Goal: Transaction & Acquisition: Purchase product/service

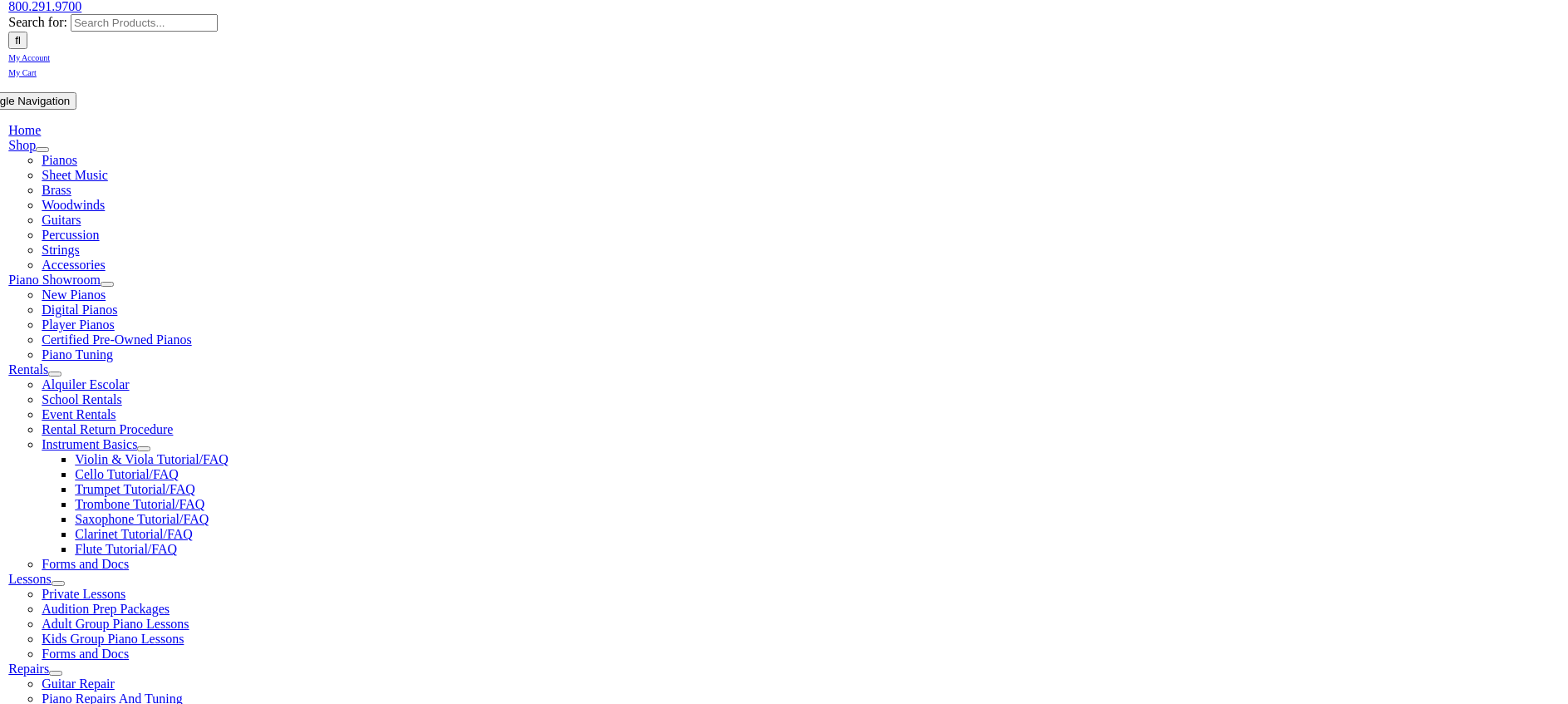
scroll to position [249, 0]
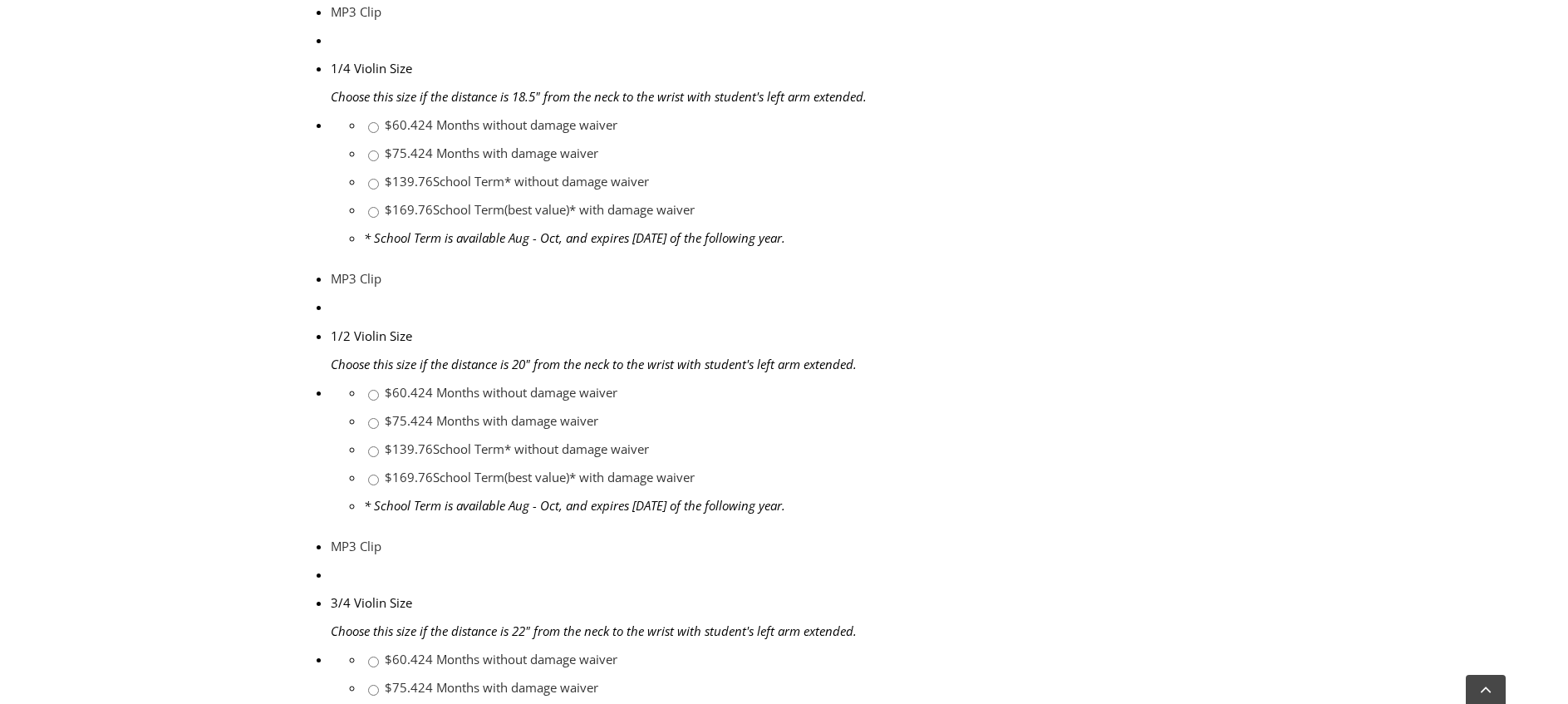
scroll to position [1247, 0]
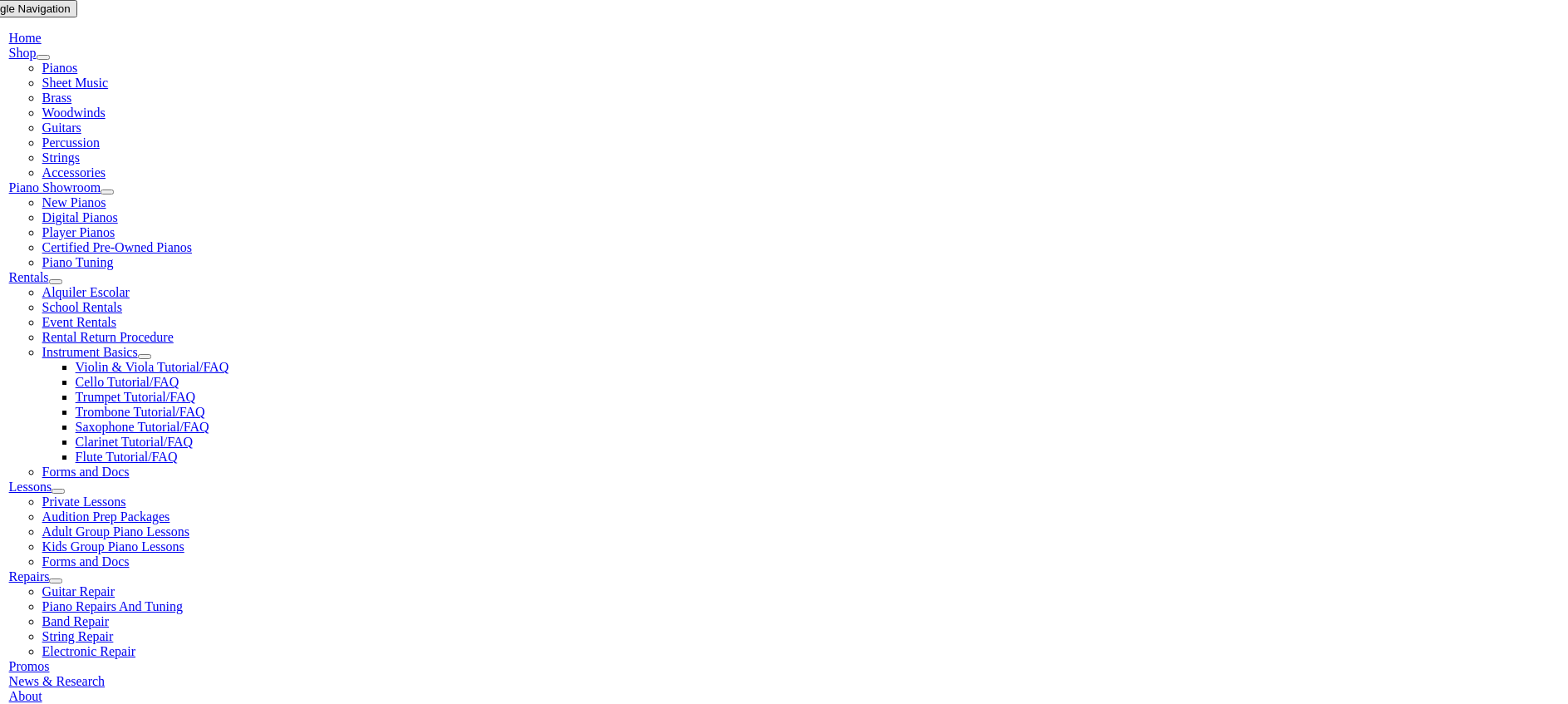
scroll to position [333, 0]
checkbox input"] "true"
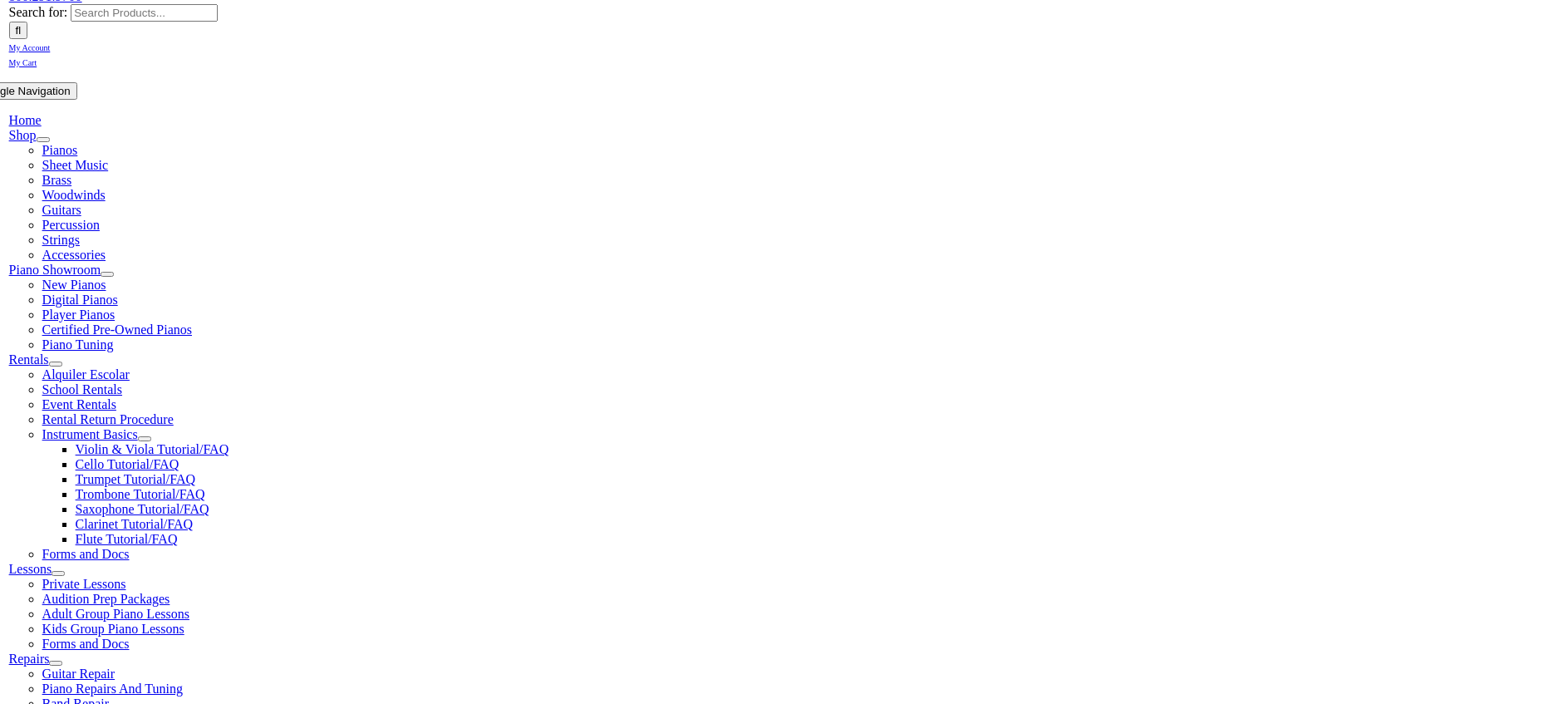
type input "0"
type input "Margo"
type input "Paul"
type input "1"
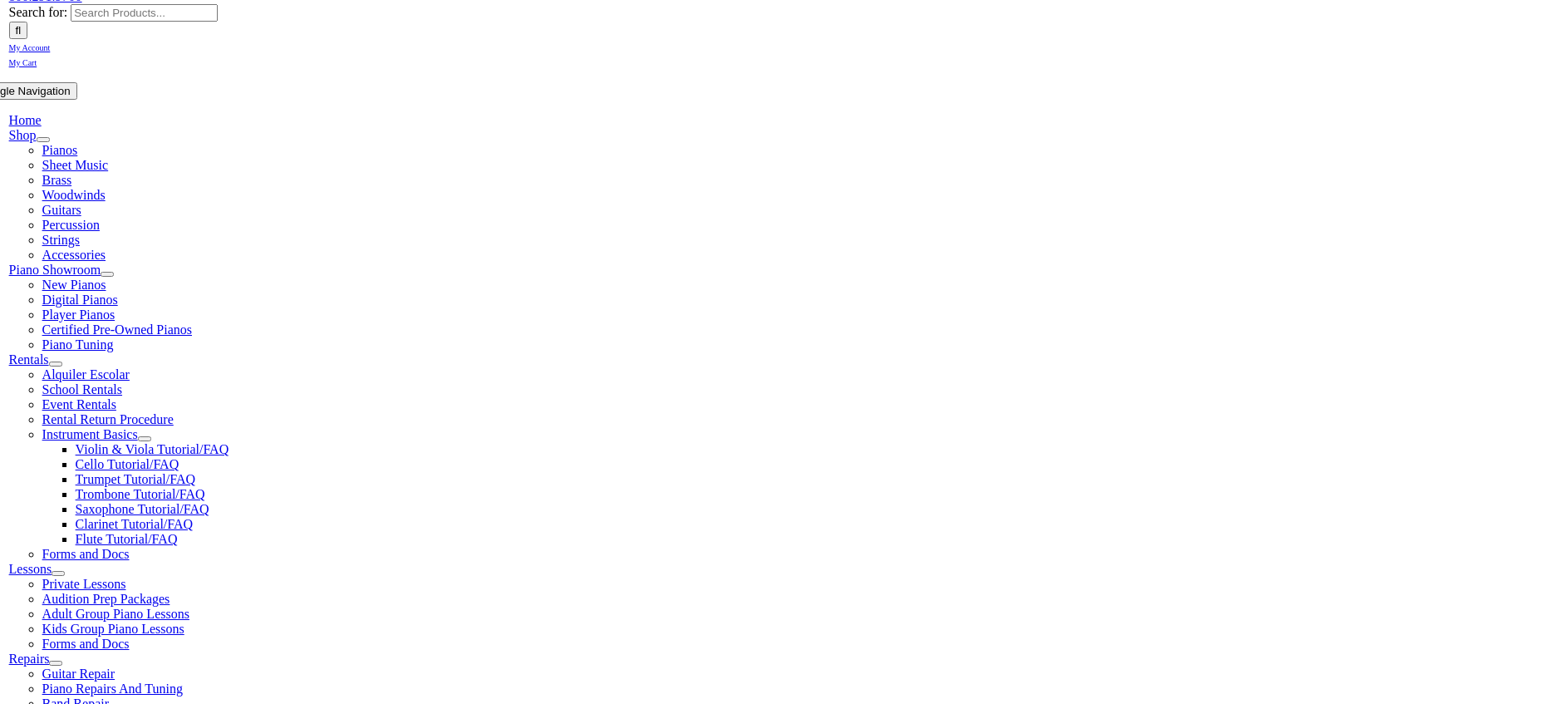
scroll to position [1, 0]
type input "Paules"
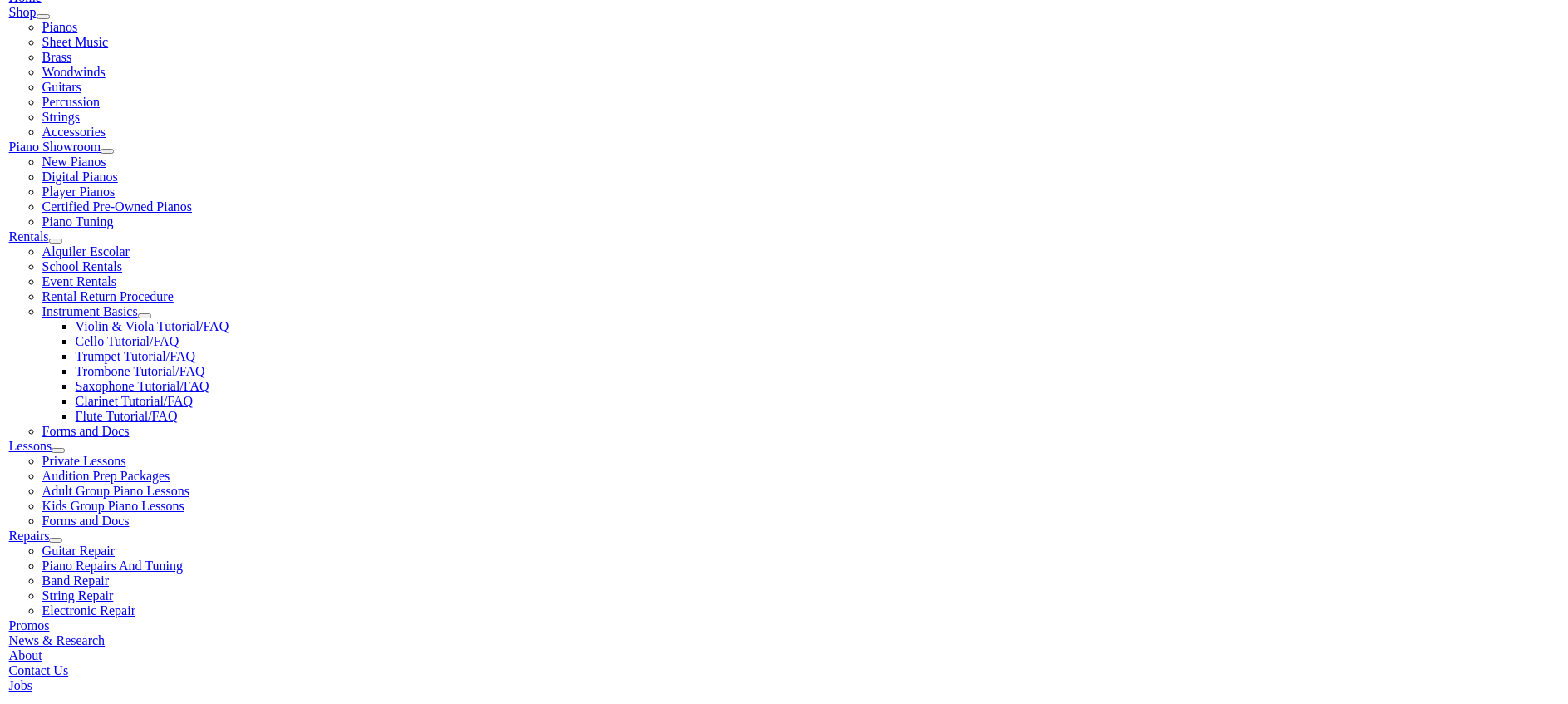
scroll to position [416, 0]
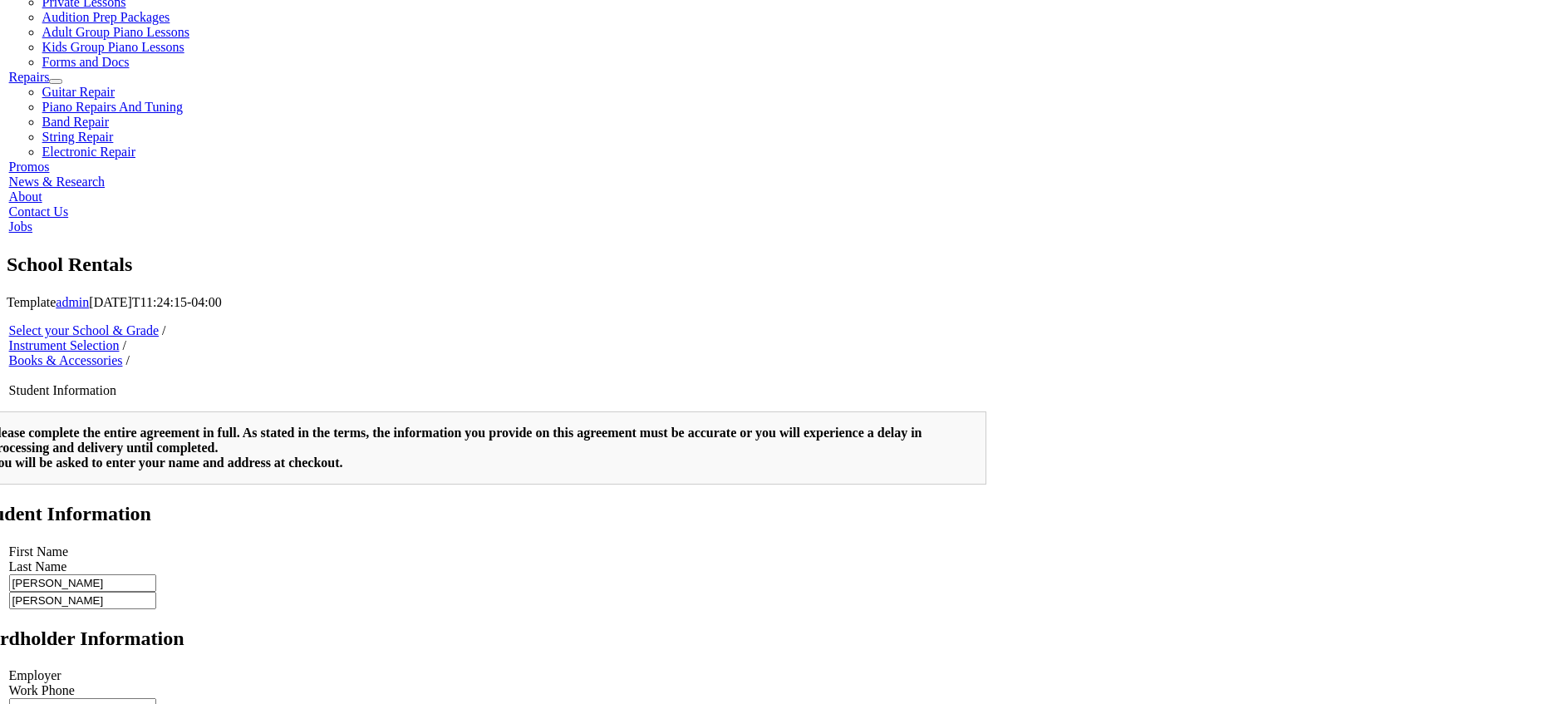
scroll to position [334, 0]
type input "2"
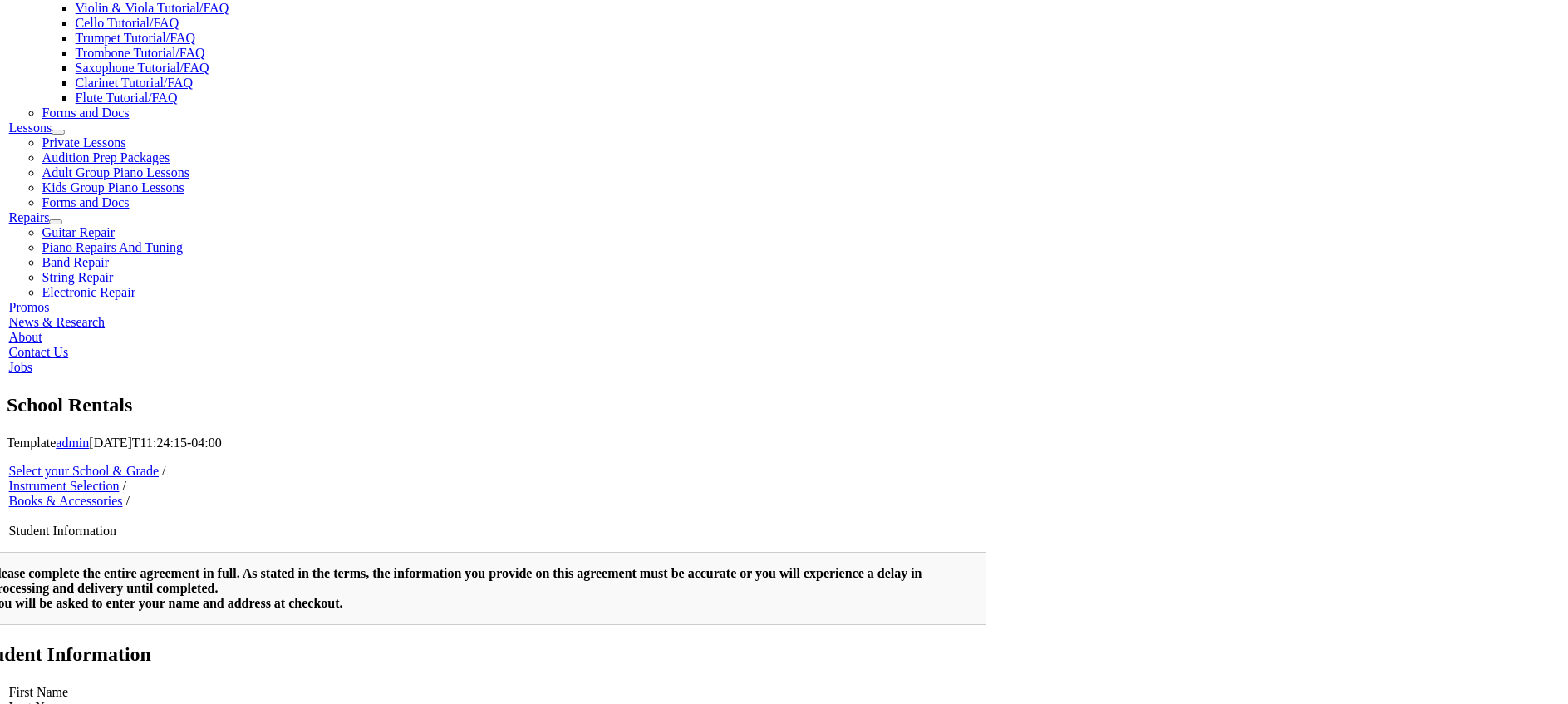
scroll to position [665, 0]
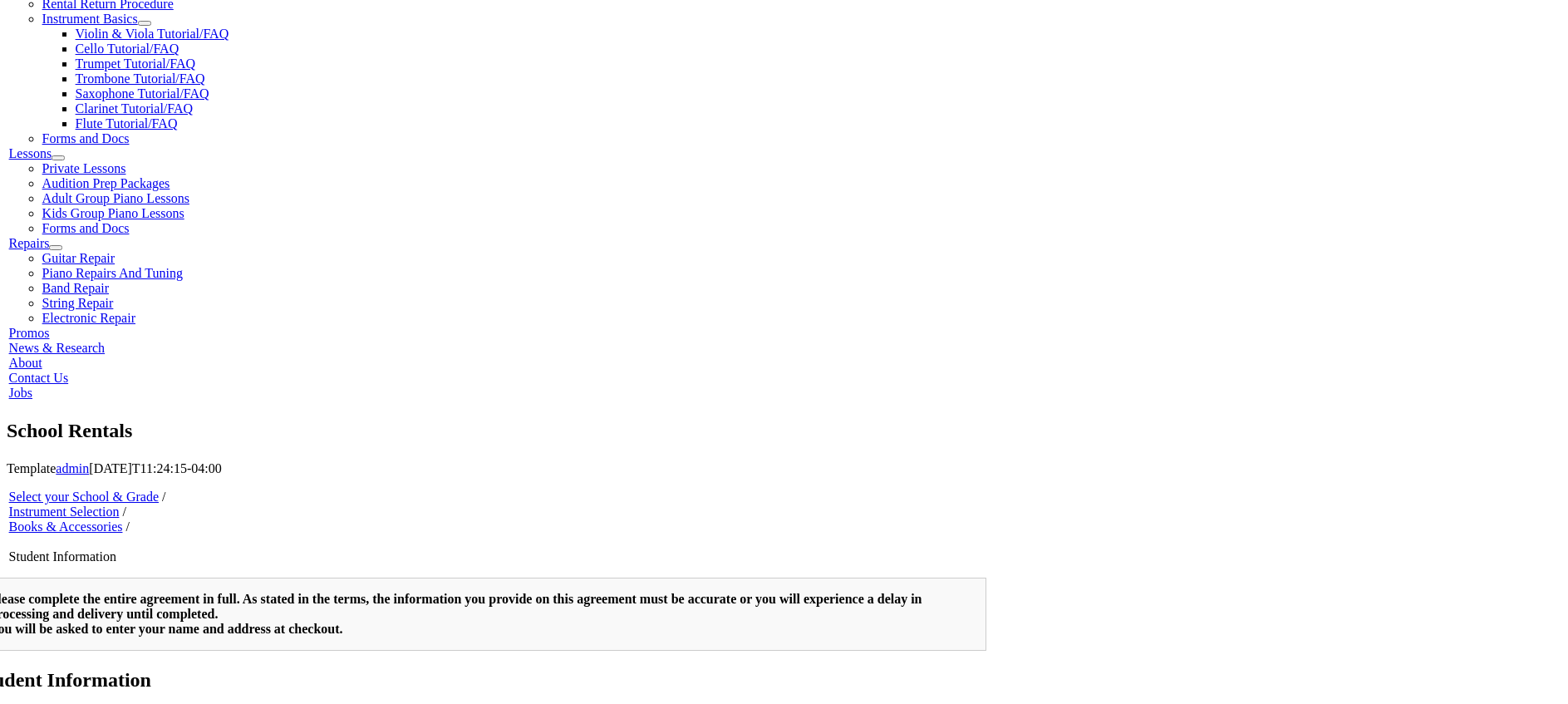
type input "Liberty Mutual"
type input "2155203400"
type input "28426598"
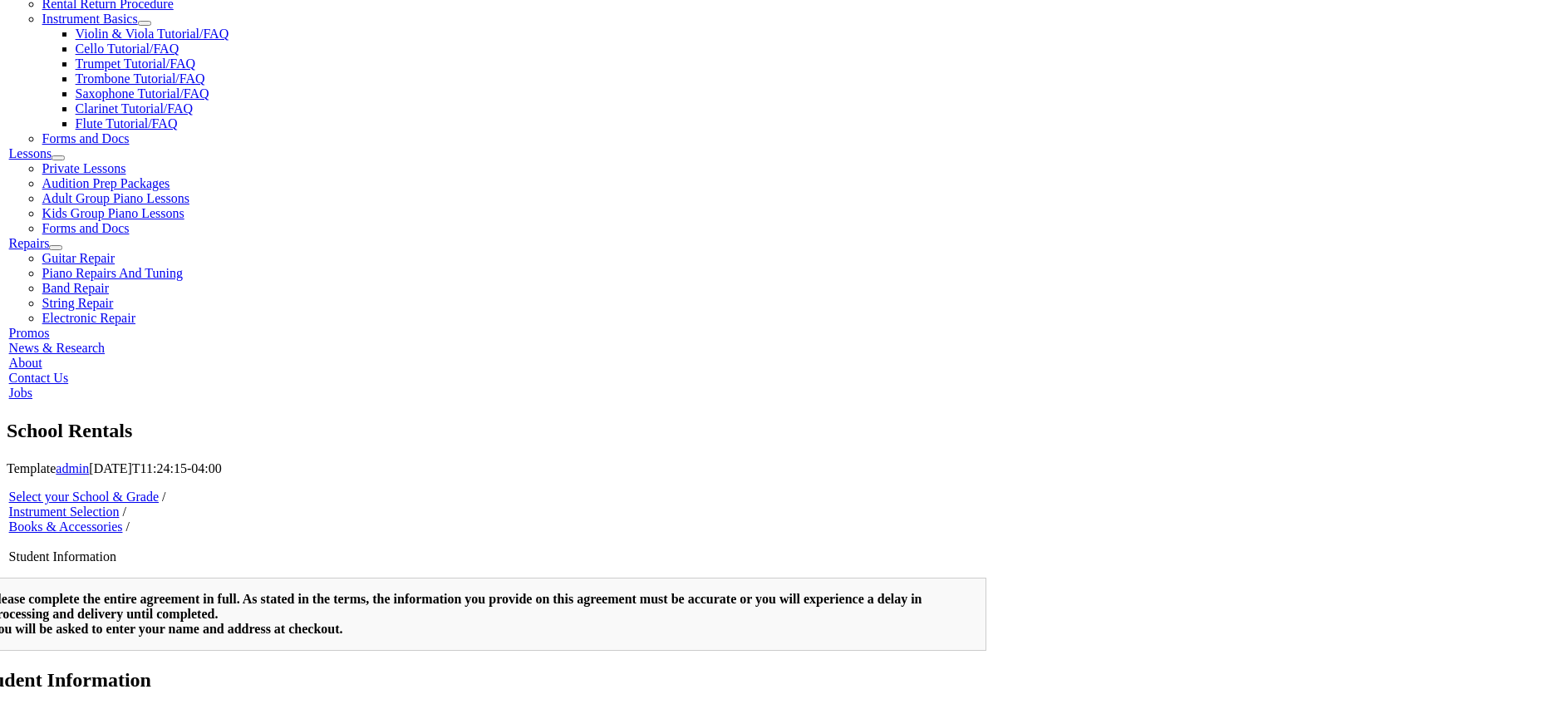
type input "01/23/1976"
type input "Scott Paules"
type input "2673354915"
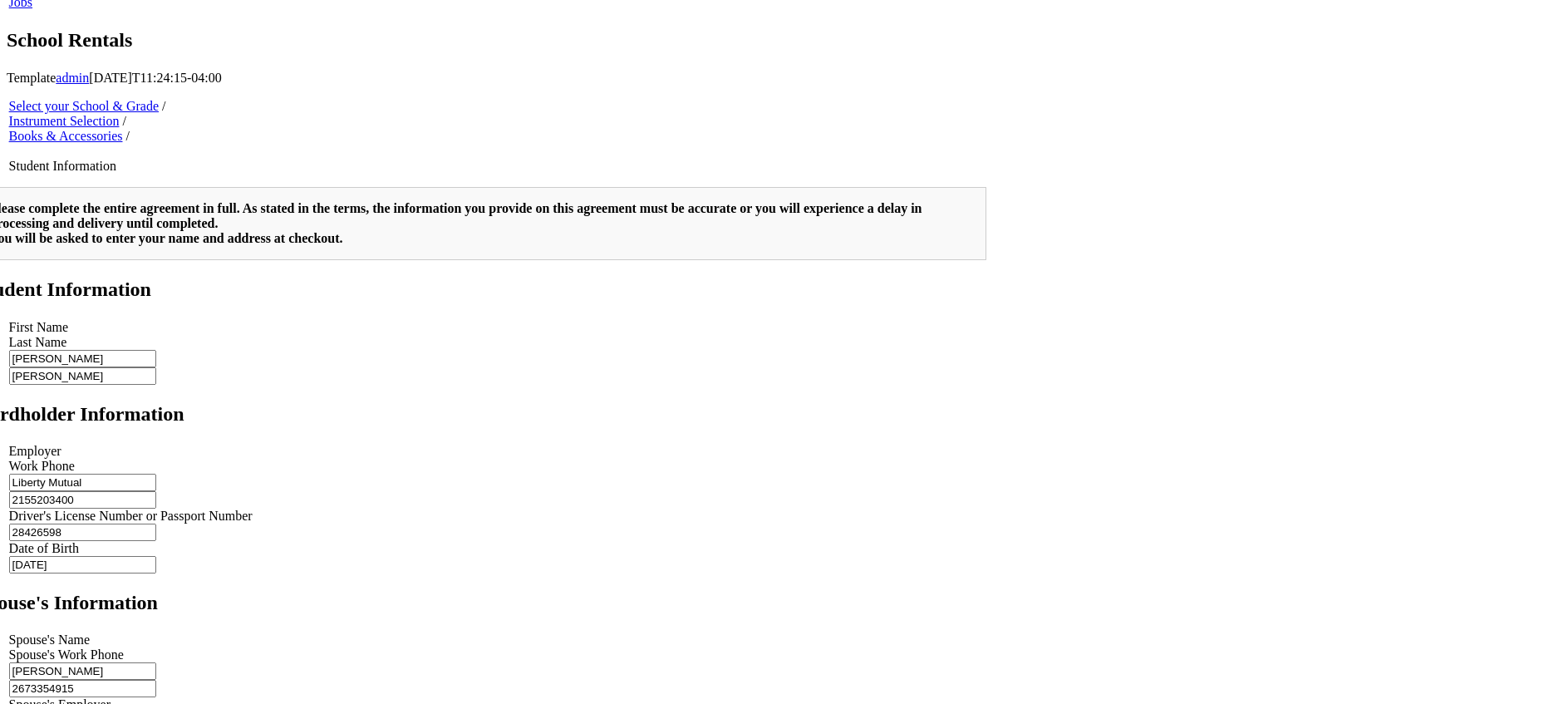
scroll to position [1080, 0]
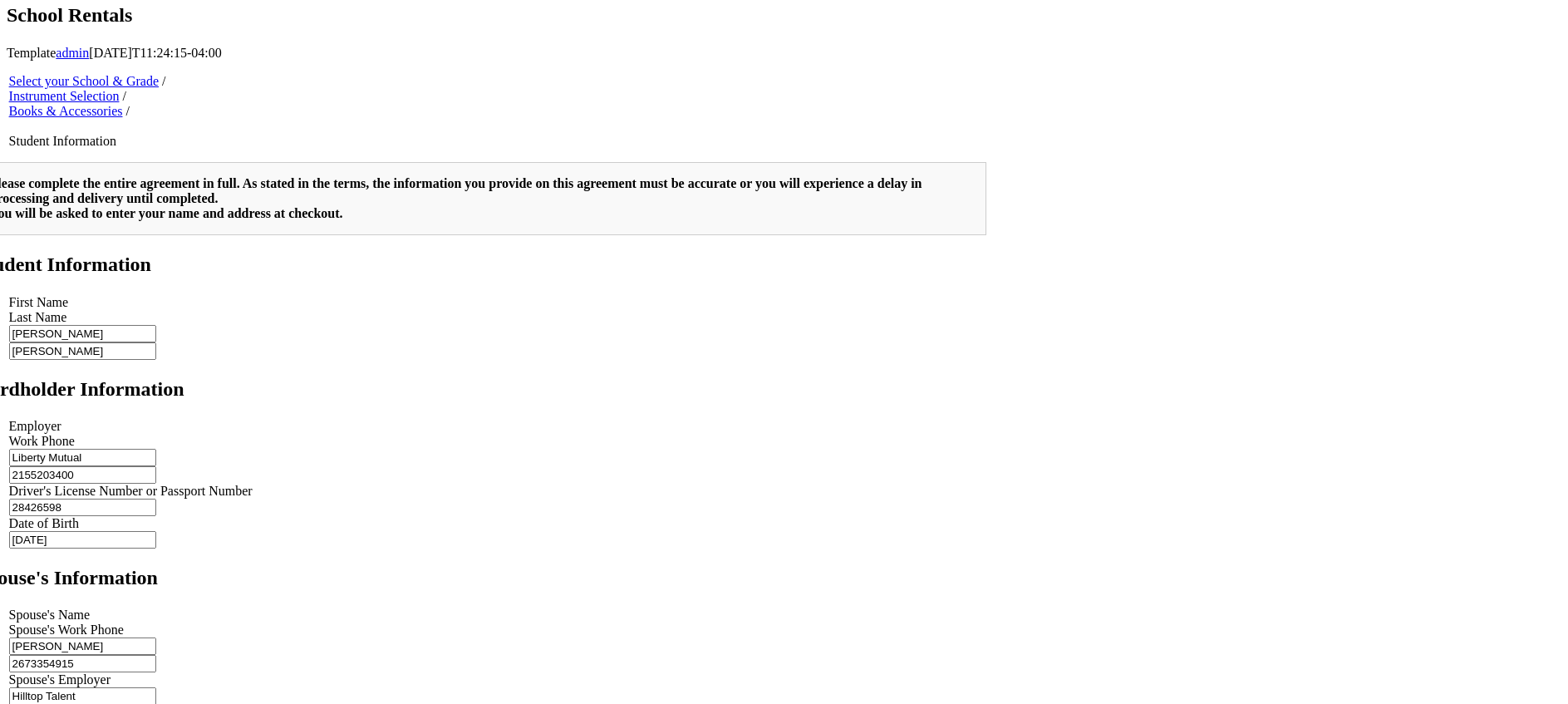
type input "Hilltop Talent"
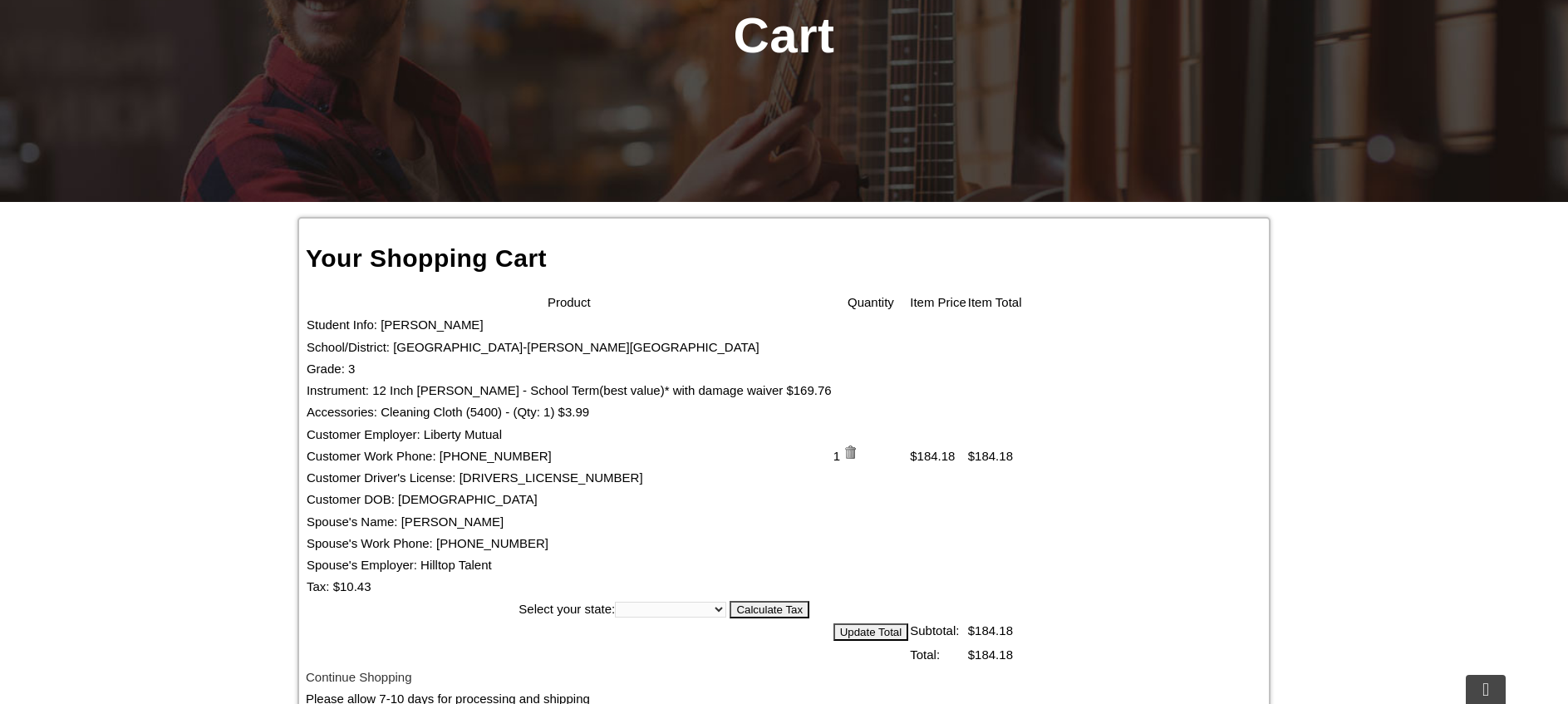
scroll to position [333, 0]
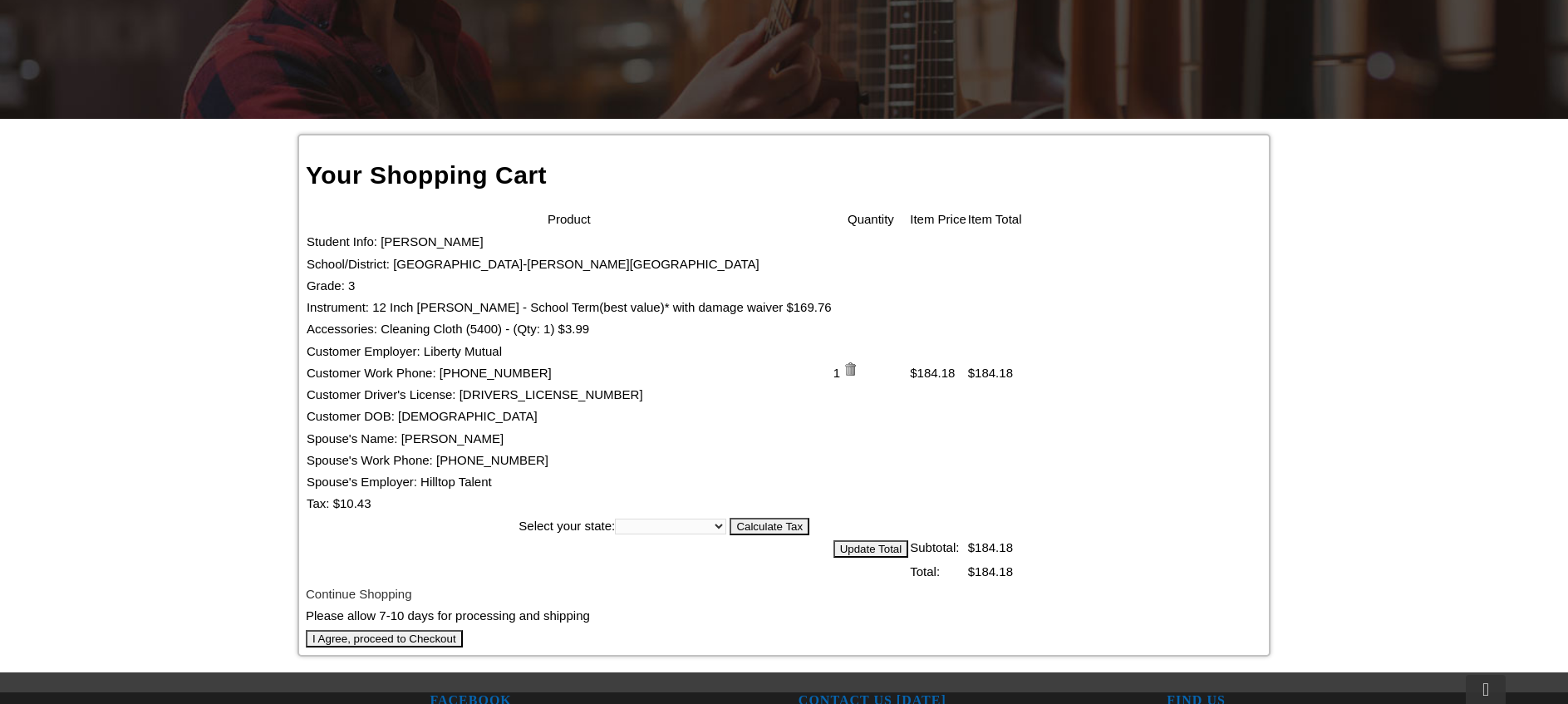
click at [731, 520] on select "[US_STATE] [US_STATE] [US_STATE] [US_STATE] [US_STATE] [US_STATE] [US_STATE] [U…" at bounding box center [675, 528] width 111 height 15
select select "PA"
click at [731, 518] on select "[US_STATE] [US_STATE] [US_STATE] [US_STATE] [US_STATE] [US_STATE] [US_STATE] [U…" at bounding box center [675, 526] width 111 height 15
click at [814, 518] on input "Calculate Tax" at bounding box center [774, 527] width 80 height 17
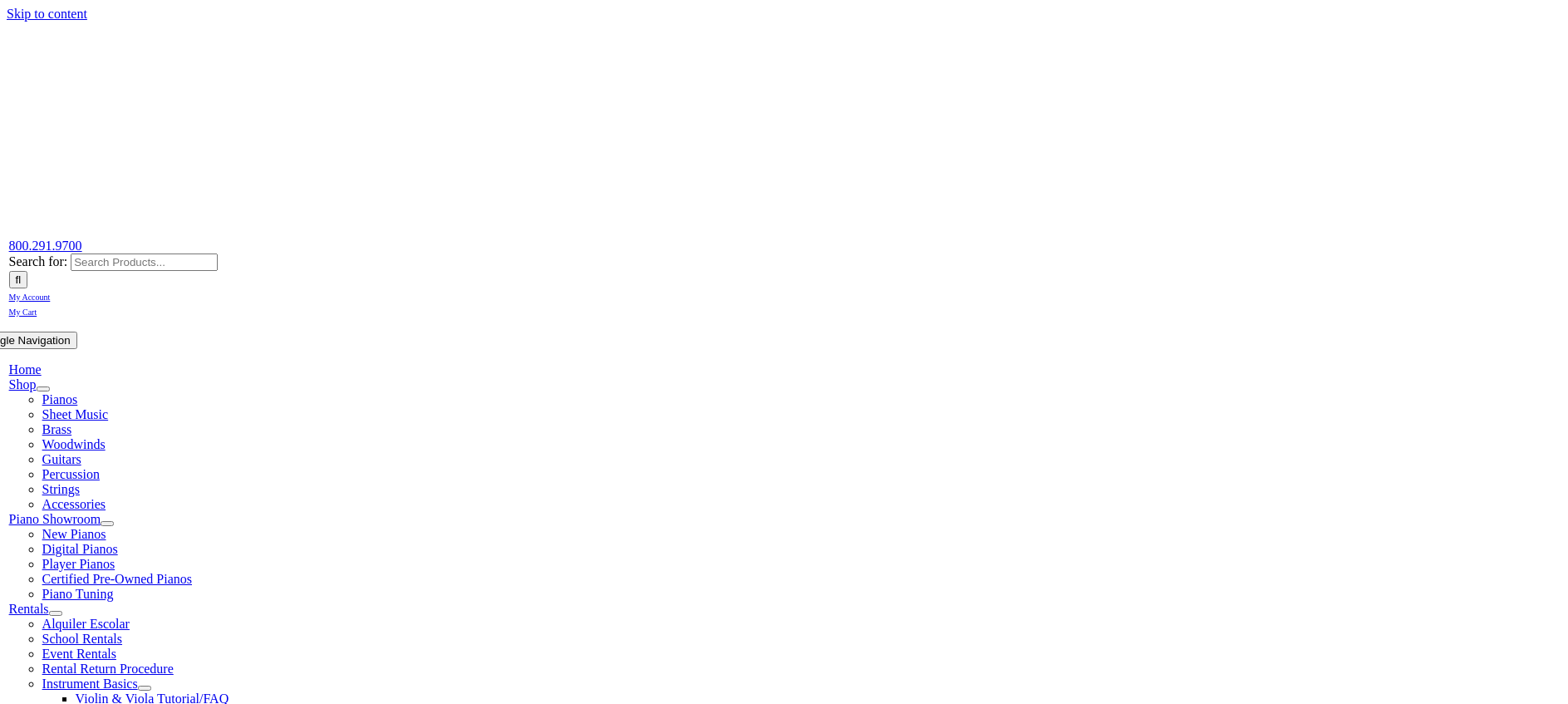
select select "PA"
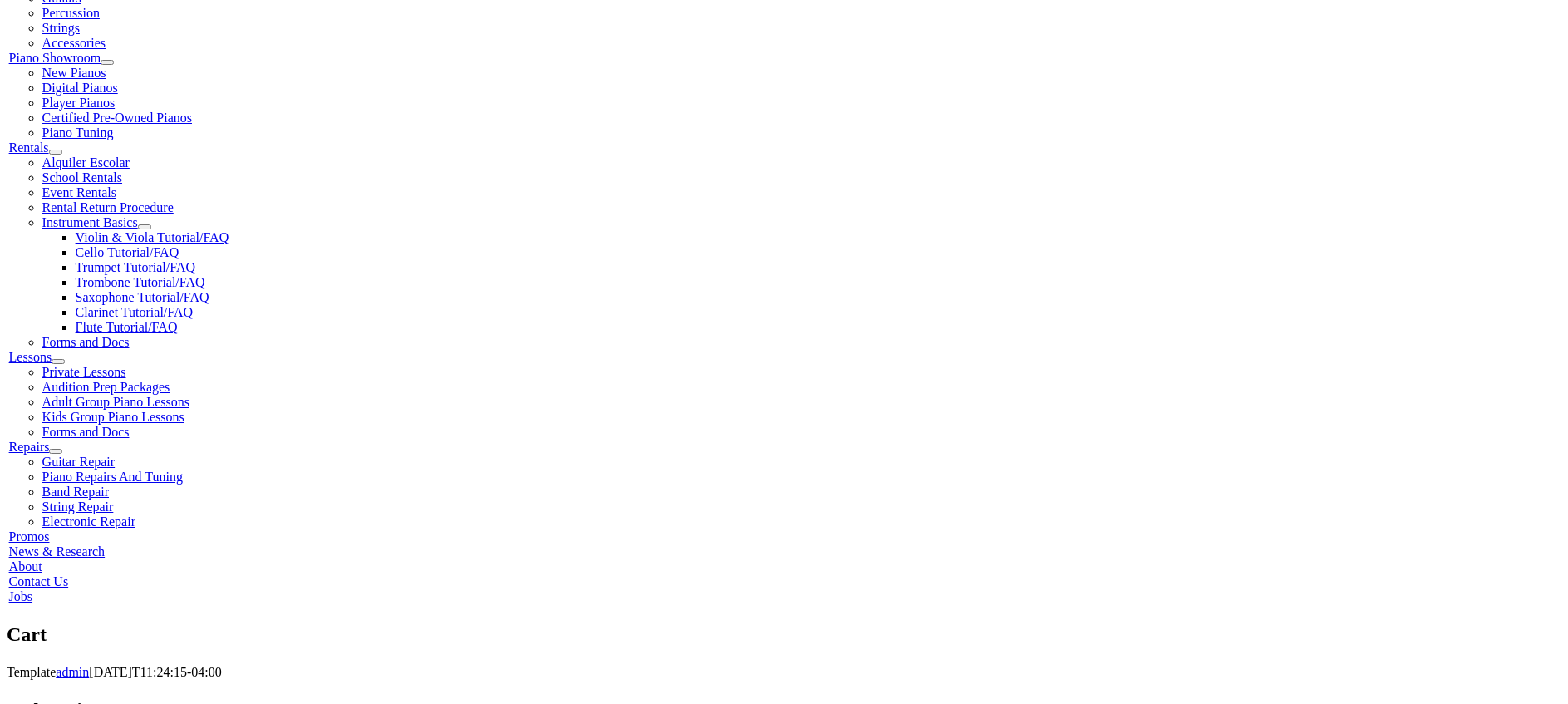
scroll to position [499, 0]
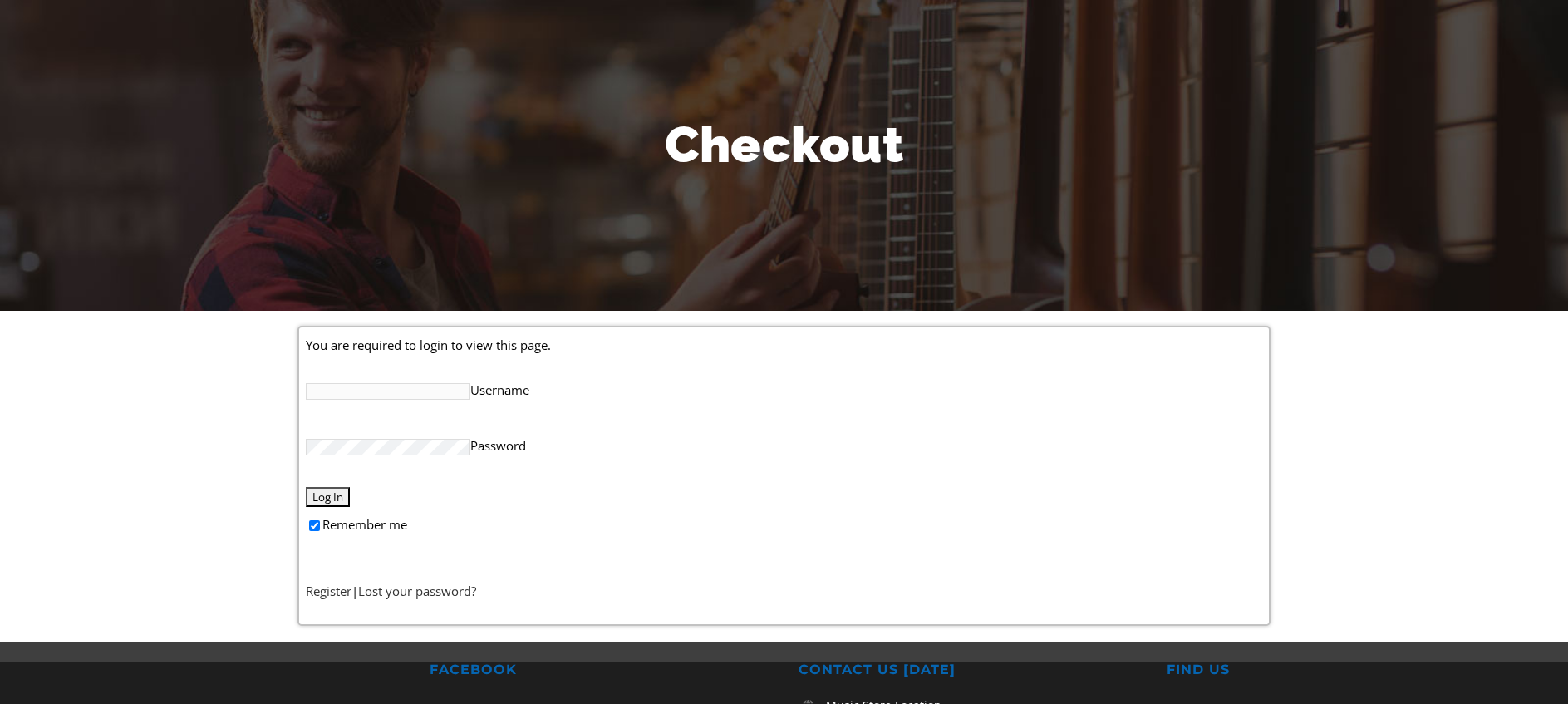
scroll to position [166, 0]
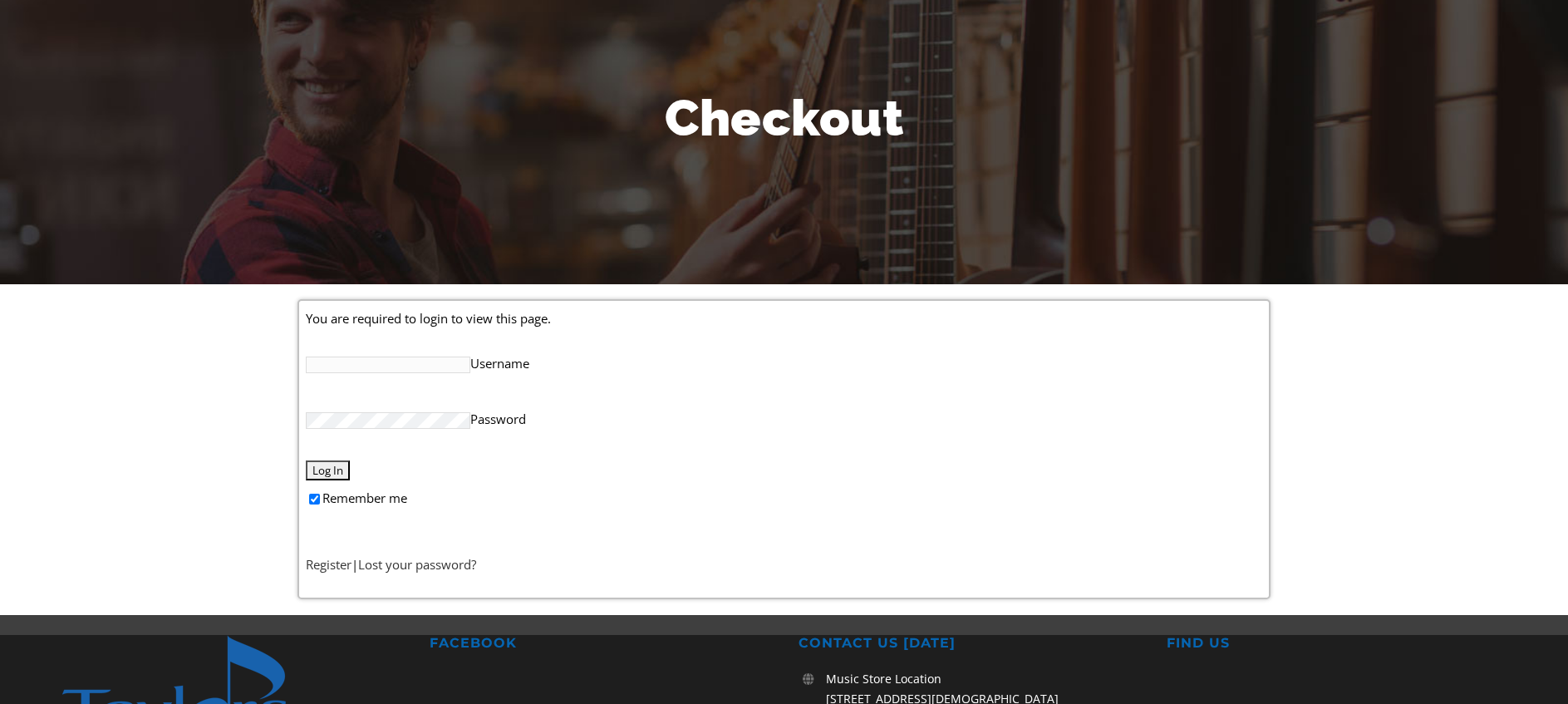
click at [435, 364] on input "Username" at bounding box center [388, 365] width 164 height 16
type input "jesspaules23"
click at [331, 572] on link "Register" at bounding box center [328, 564] width 45 height 16
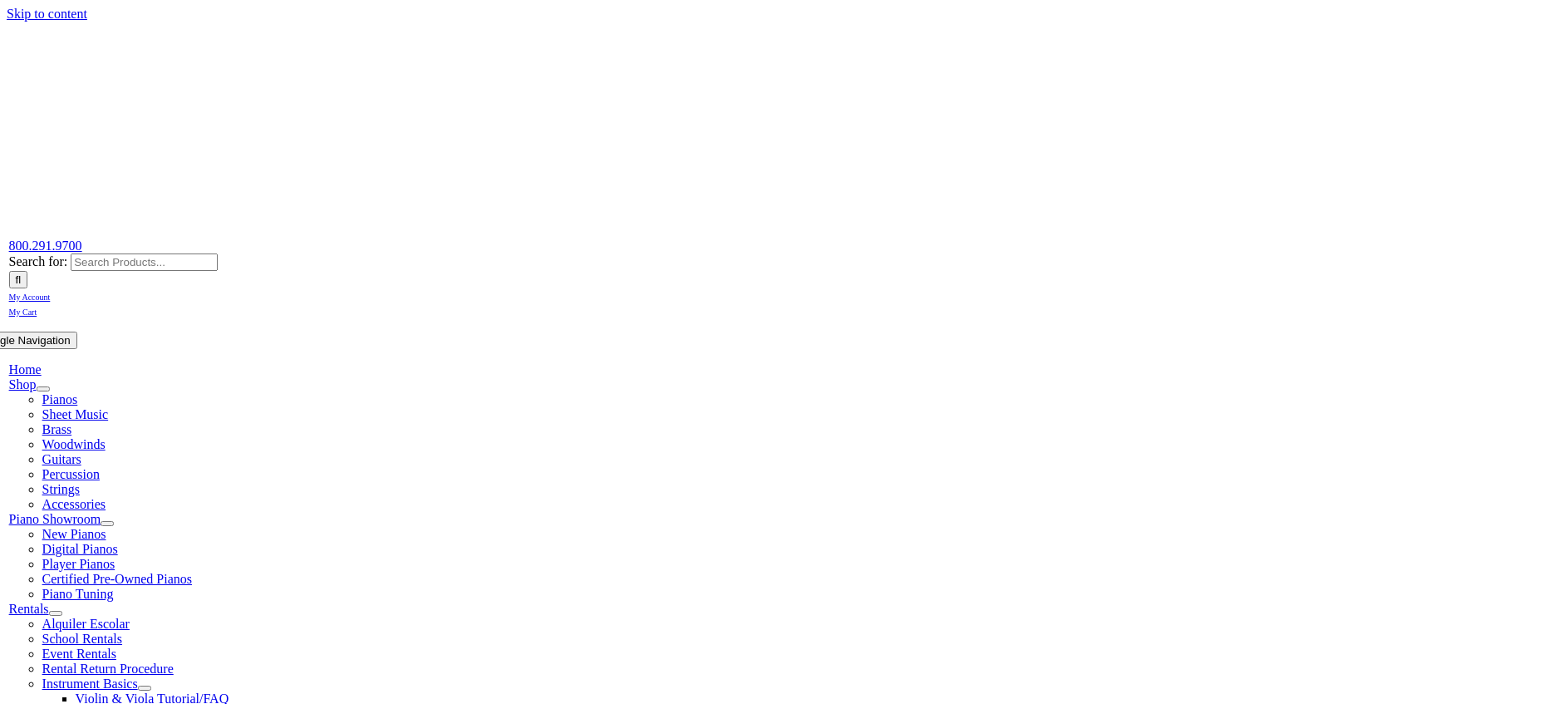
select select "PA"
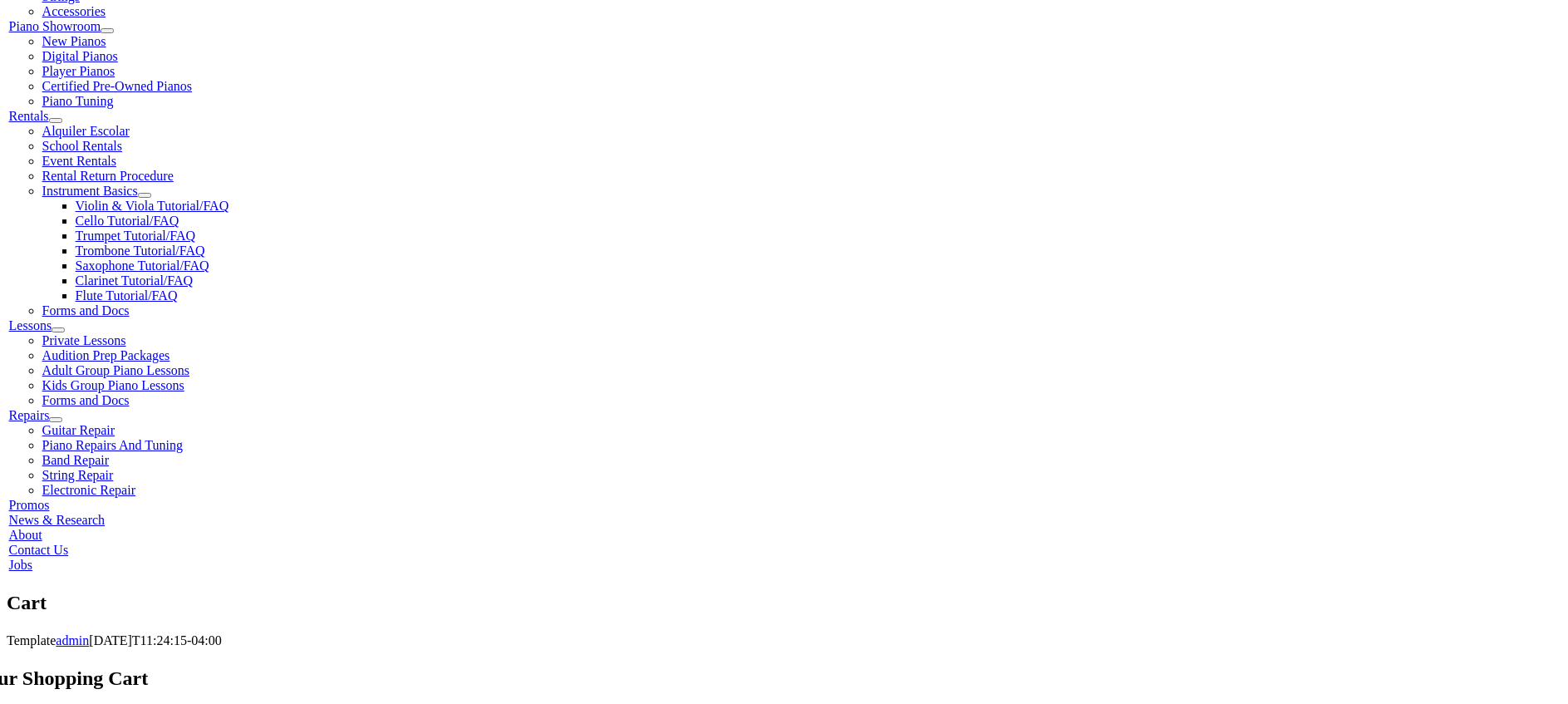
scroll to position [499, 0]
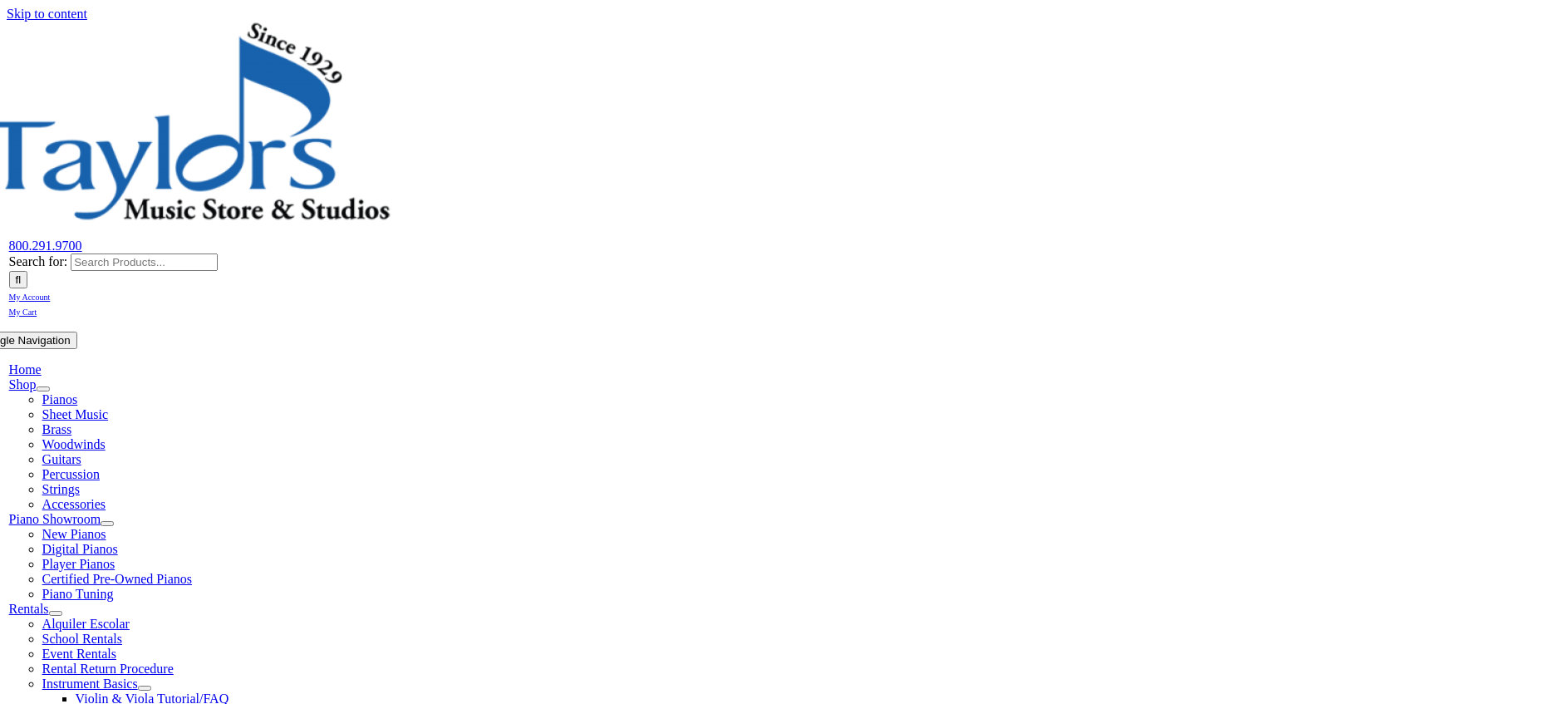
select select
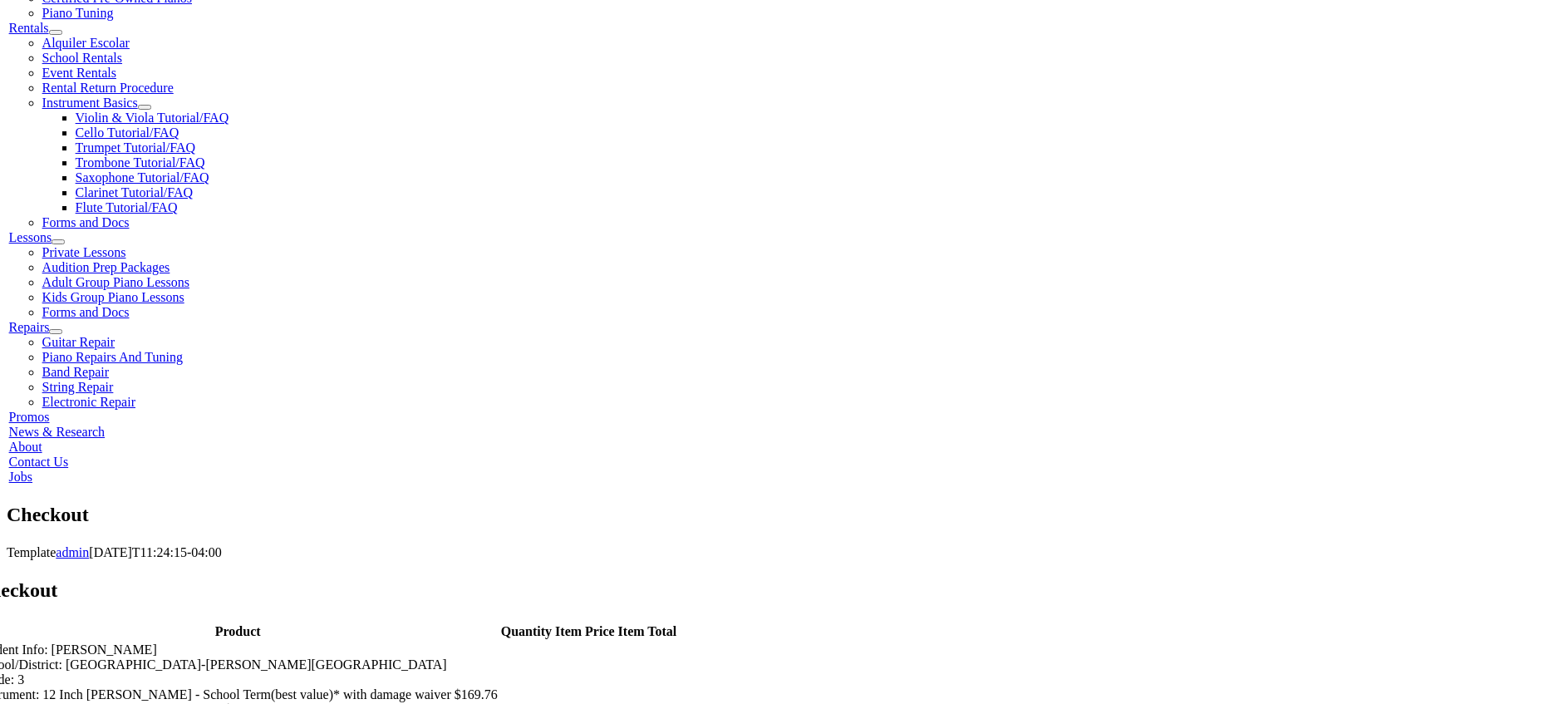
scroll to position [582, 0]
type input "[PERSON_NAME]"
type input "[STREET_ADDRESS]"
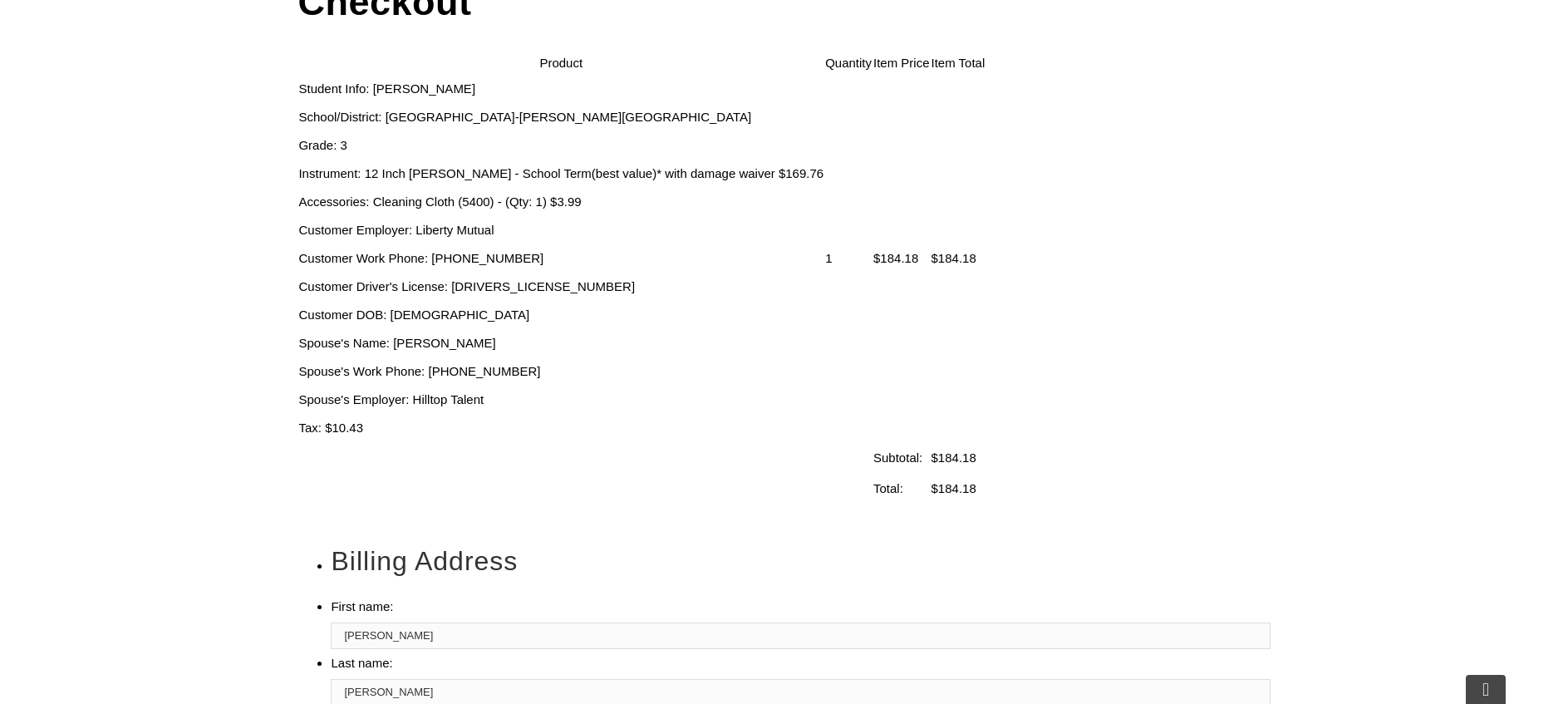
type input "Downingtown"
select select "PA"
type input "19335"
select select "visa"
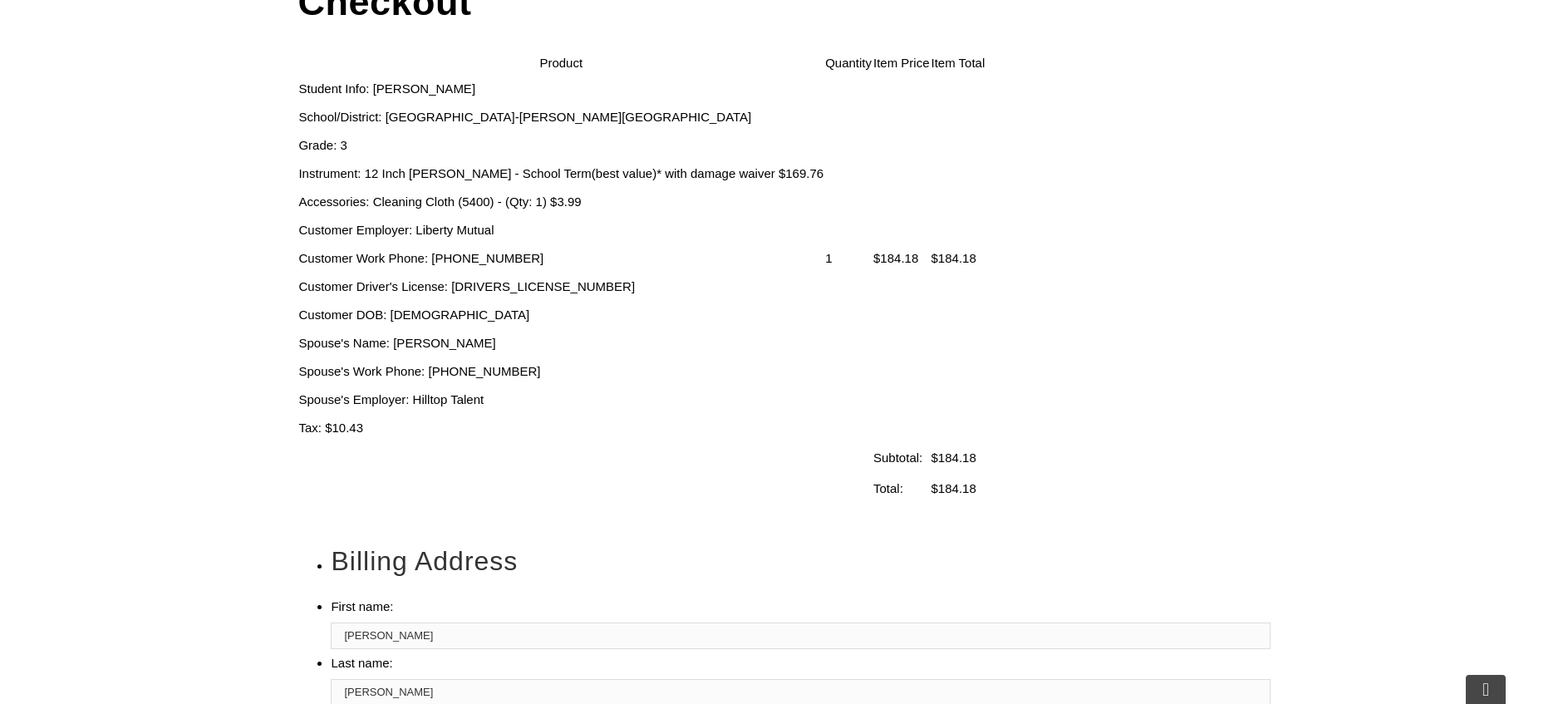
type input "[CREDIT_CARD_NUMBER]"
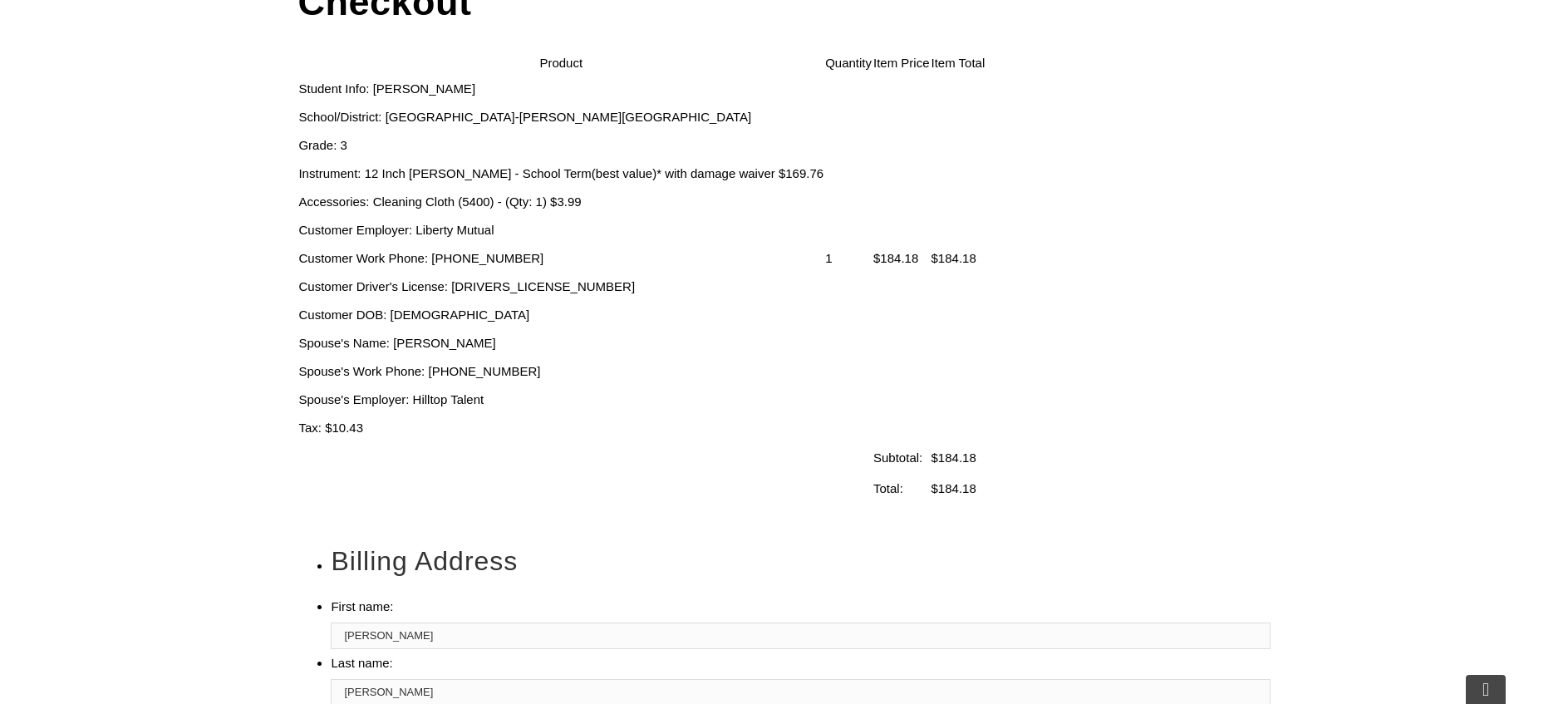
select select "07"
select select "2027"
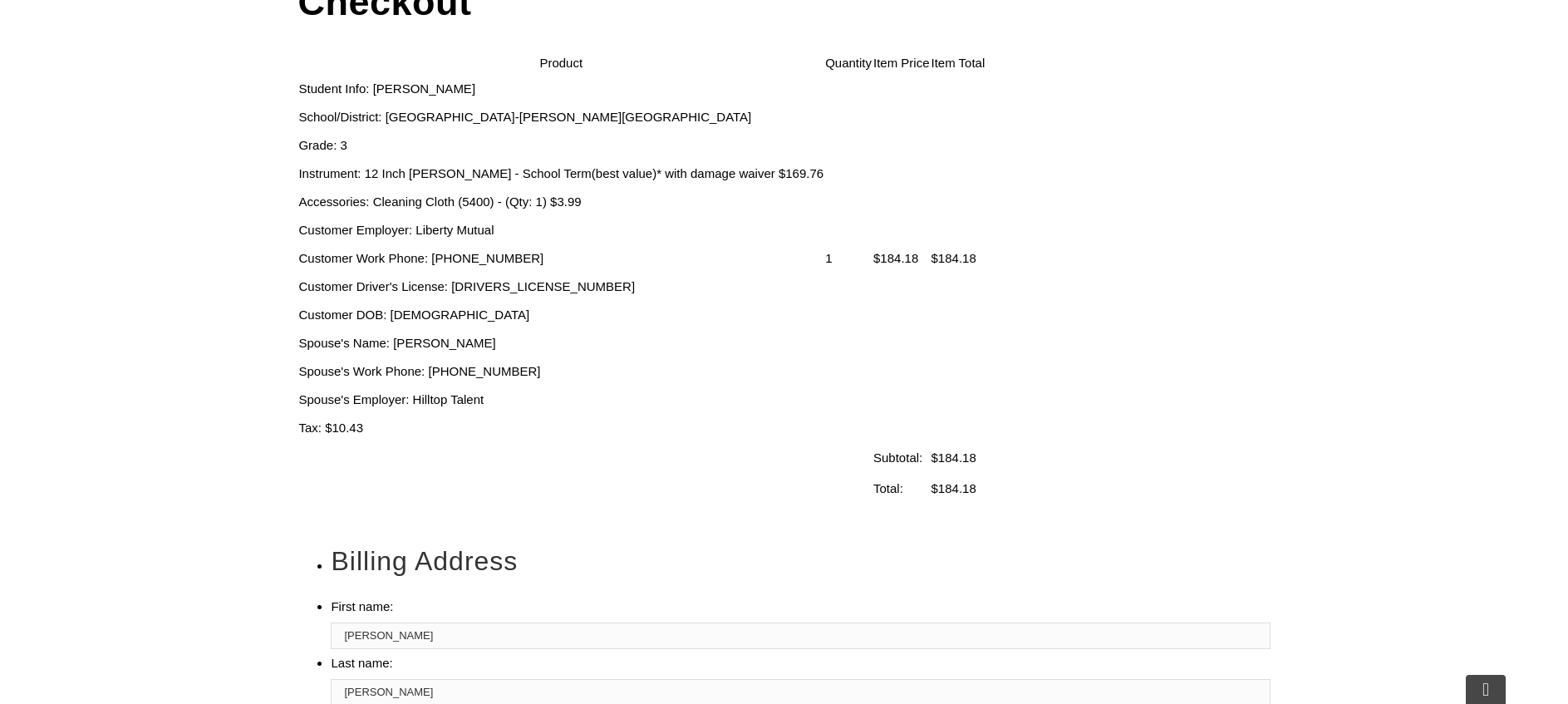
type input "526"
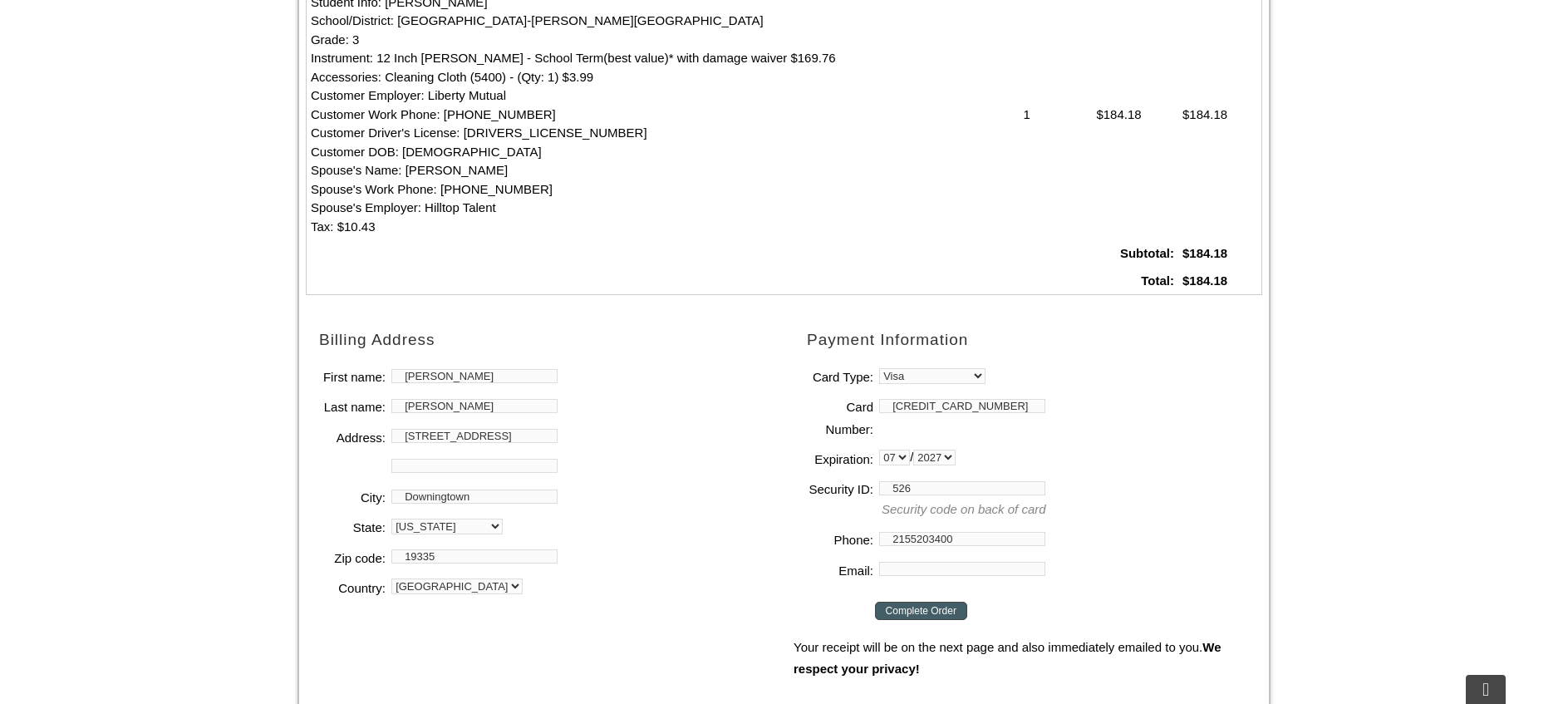
type input "2155203400"
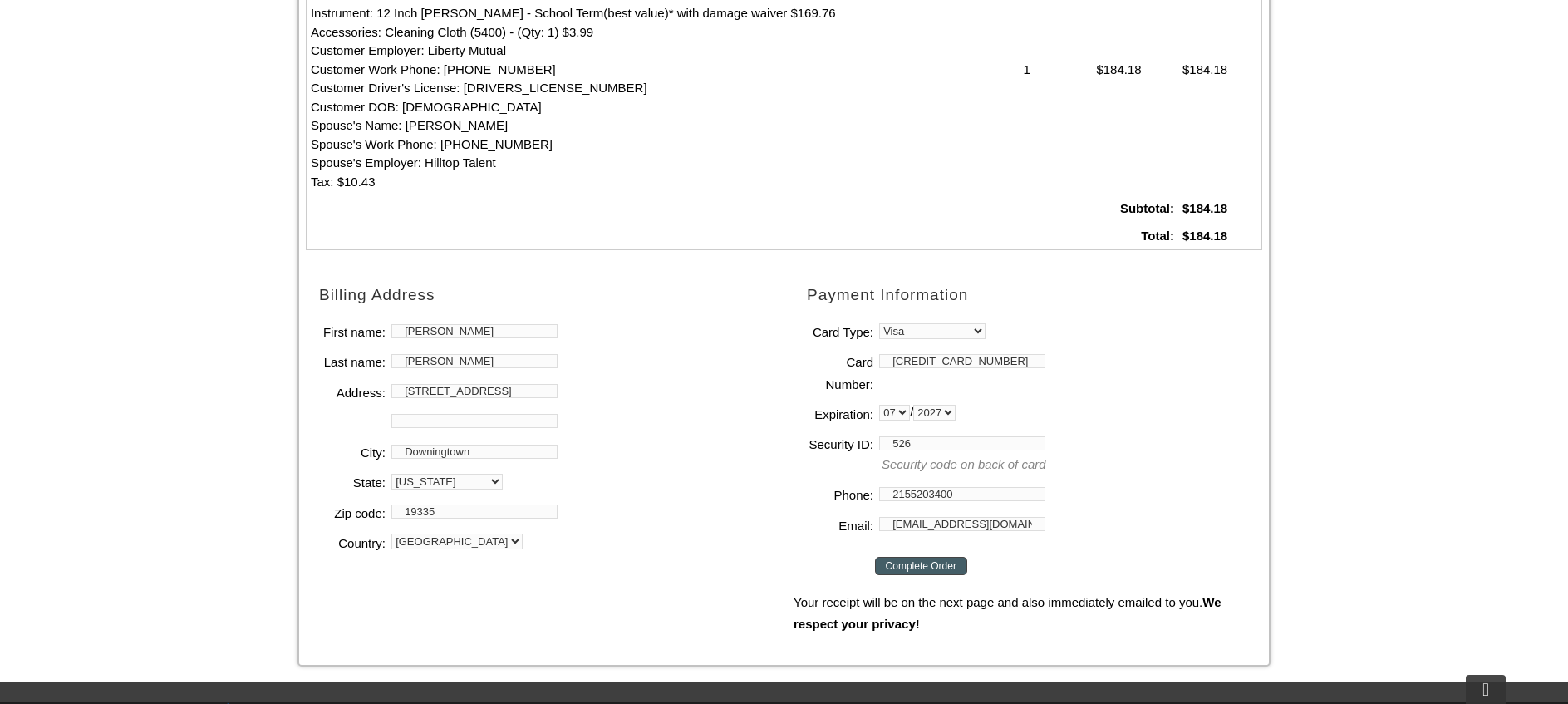
scroll to position [665, 0]
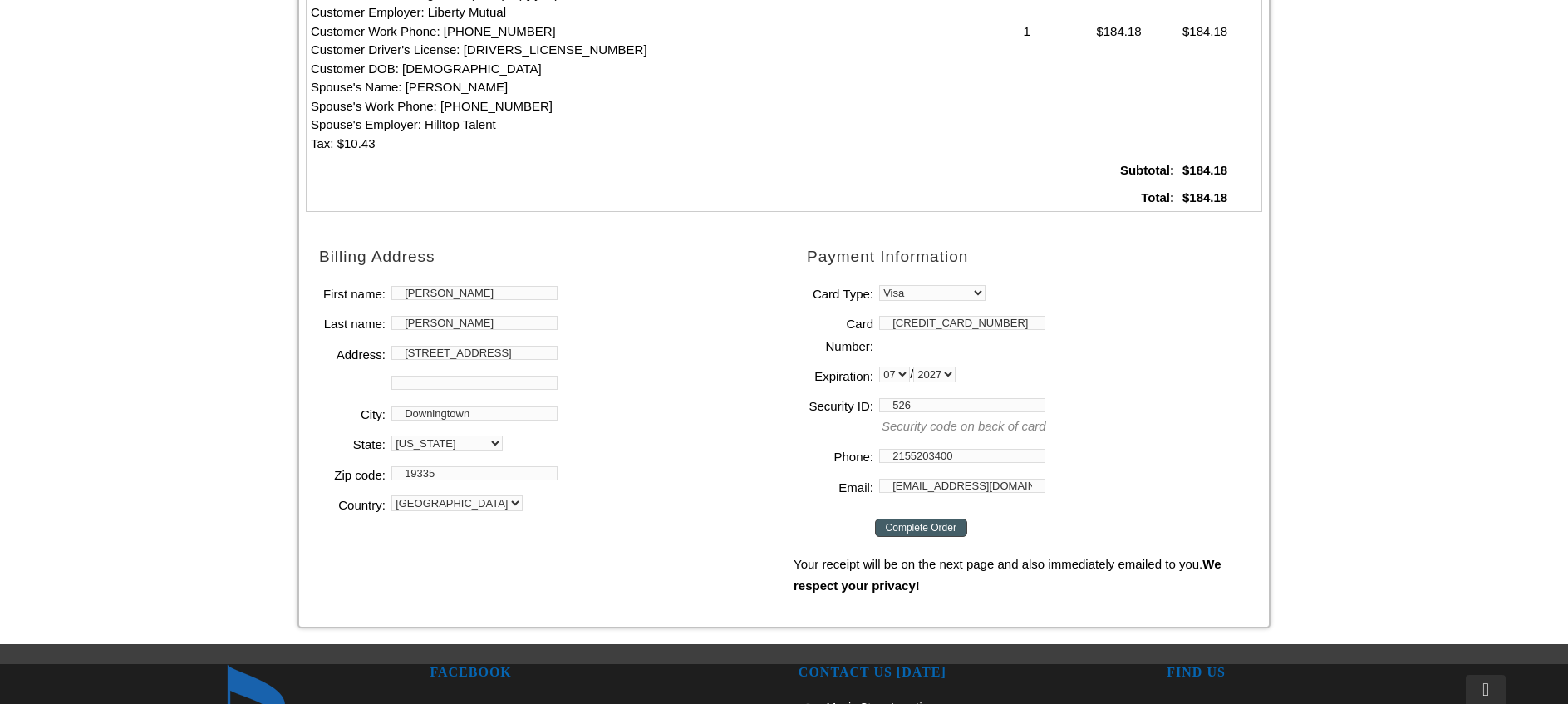
type input "[EMAIL_ADDRESS][DOMAIN_NAME]"
click at [920, 525] on input "Complete Order" at bounding box center [920, 527] width 92 height 18
